Goal: Navigation & Orientation: Find specific page/section

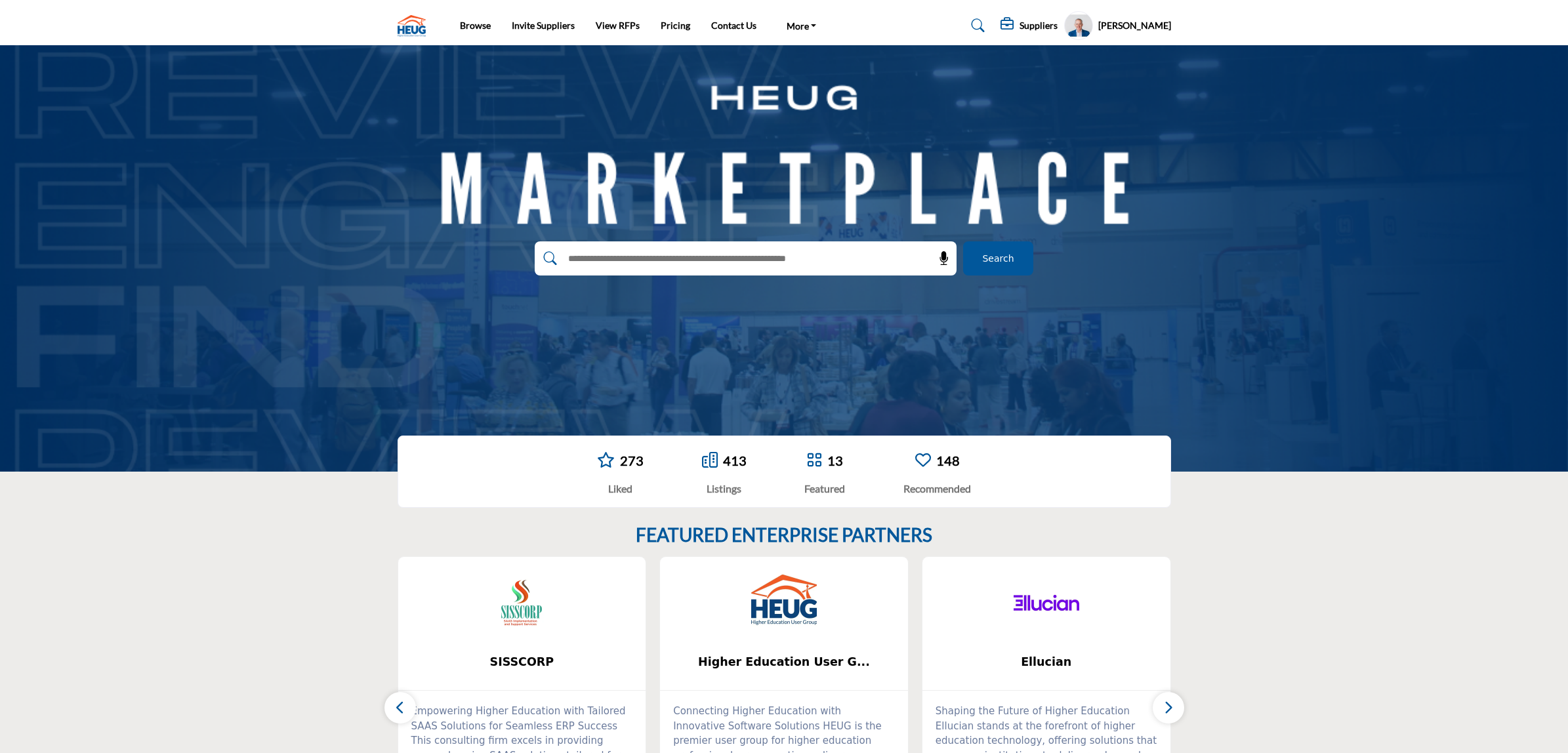
click at [981, 261] on button "Search" at bounding box center [998, 258] width 70 height 34
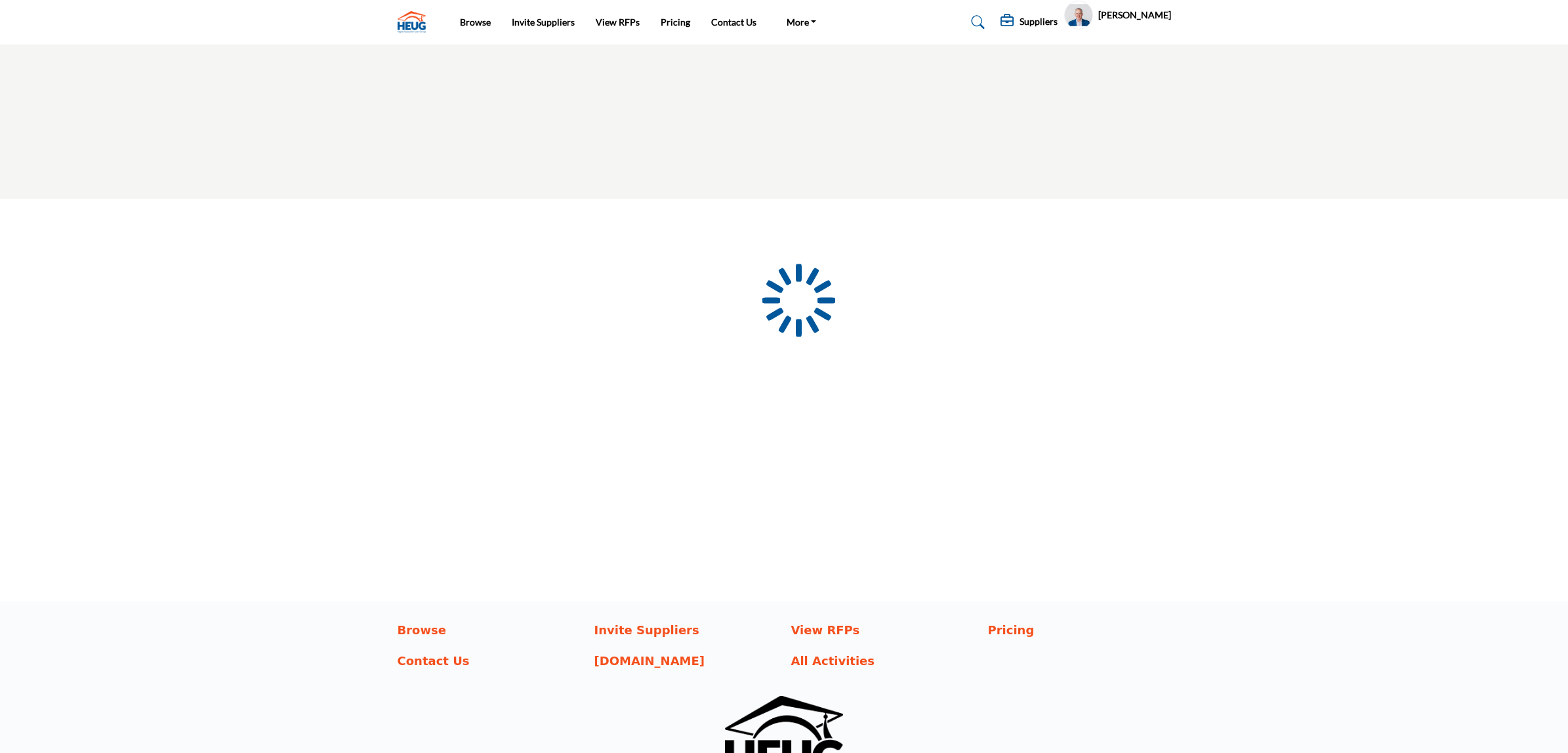
click at [0, 0] on div at bounding box center [0, 0] width 0 height 0
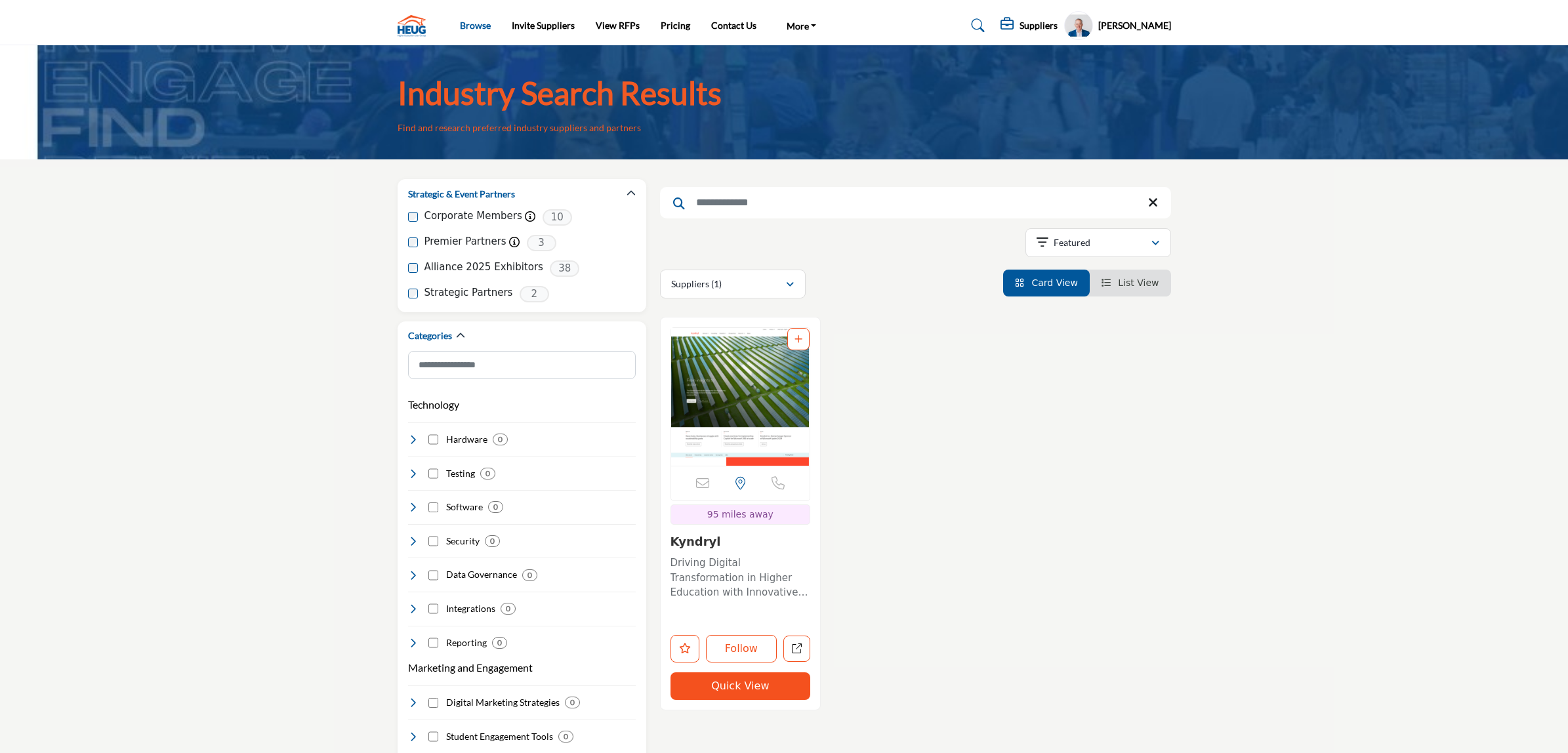
click at [475, 25] on link "Browse" at bounding box center [475, 25] width 31 height 11
